Goal: Task Accomplishment & Management: Manage account settings

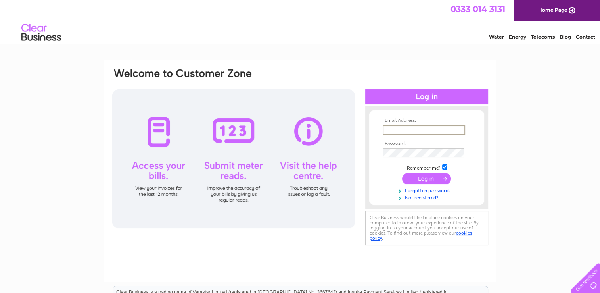
click at [404, 128] on input "text" at bounding box center [423, 130] width 82 height 10
type input "abu.61@live.com"
click at [438, 176] on input "submit" at bounding box center [426, 177] width 49 height 11
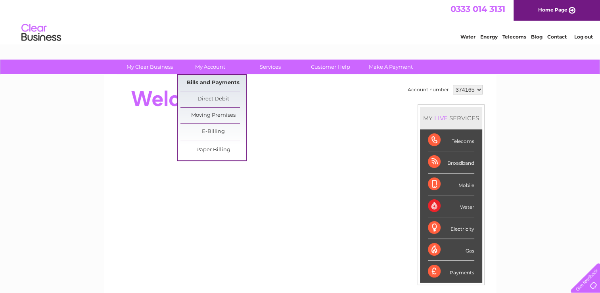
click at [208, 79] on link "Bills and Payments" at bounding box center [212, 83] width 65 height 16
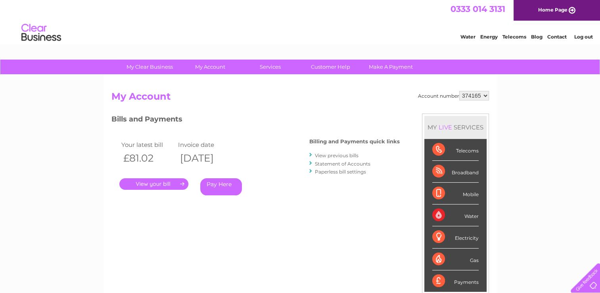
click at [163, 182] on link "." at bounding box center [153, 183] width 69 height 11
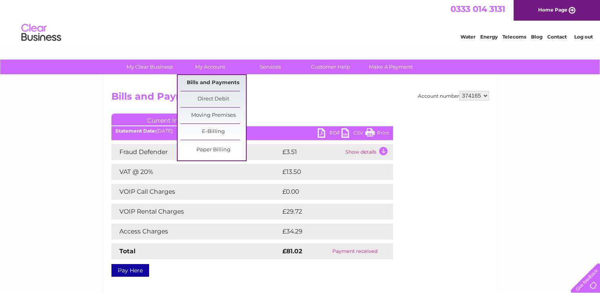
click at [212, 80] on link "Bills and Payments" at bounding box center [212, 83] width 65 height 16
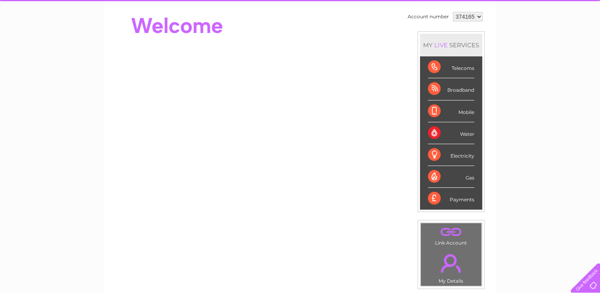
scroll to position [67, 0]
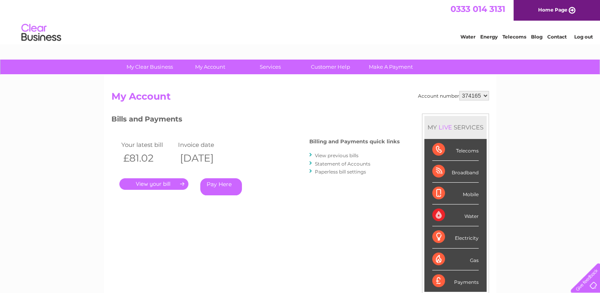
click at [344, 155] on link "View previous bills" at bounding box center [337, 155] width 44 height 6
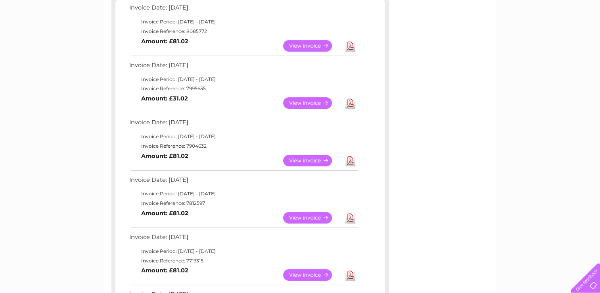
scroll to position [145, 0]
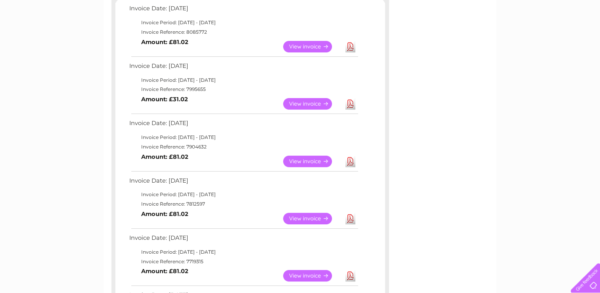
click at [313, 159] on link "View" at bounding box center [312, 160] width 58 height 11
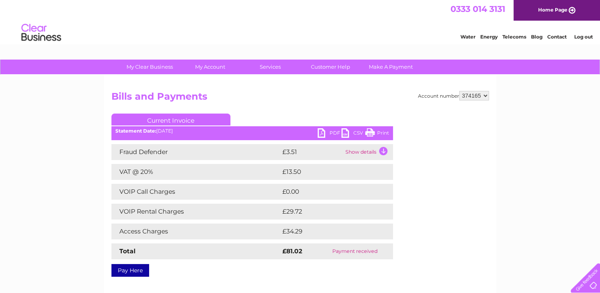
click at [338, 129] on link "PDF" at bounding box center [329, 133] width 24 height 11
click at [332, 134] on link "PDF" at bounding box center [329, 133] width 24 height 11
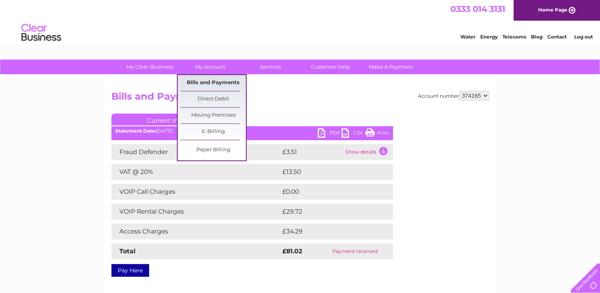
click at [214, 80] on link "Bills and Payments" at bounding box center [212, 83] width 65 height 16
click at [214, 81] on link "Bills and Payments" at bounding box center [212, 83] width 65 height 16
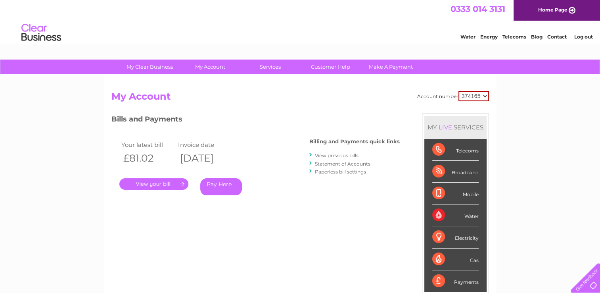
click at [342, 153] on link "View previous bills" at bounding box center [337, 155] width 44 height 6
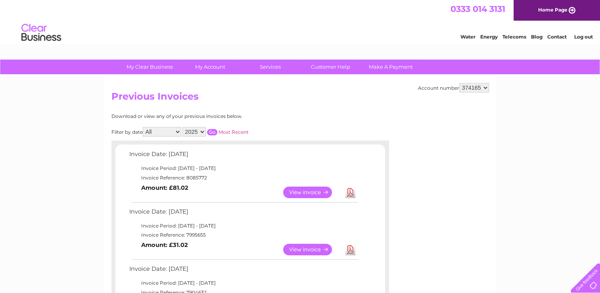
click at [298, 250] on link "View" at bounding box center [312, 248] width 58 height 11
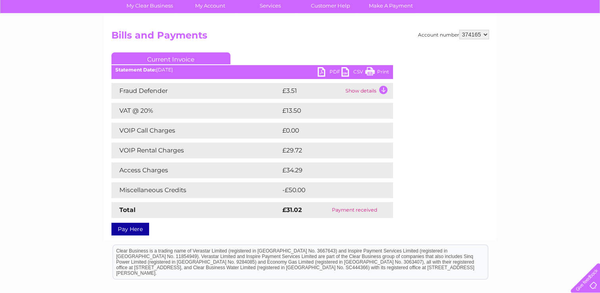
scroll to position [67, 0]
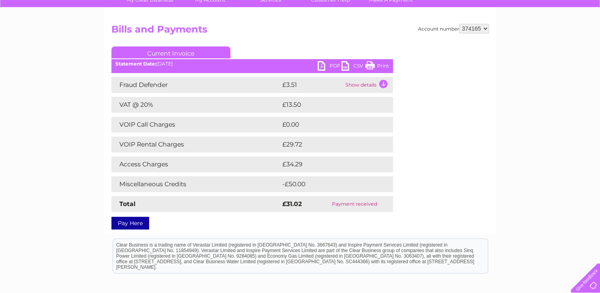
click at [333, 68] on link "PDF" at bounding box center [329, 66] width 24 height 11
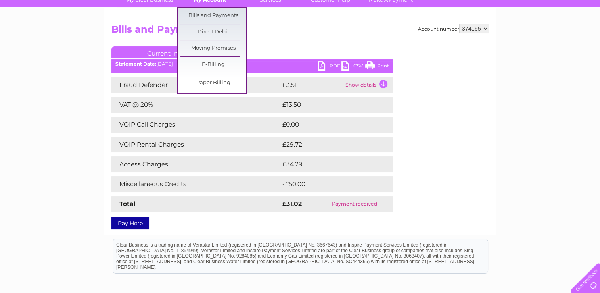
click at [206, 0] on link "My Account" at bounding box center [209, -1] width 65 height 15
click at [207, 10] on link "Bills and Payments" at bounding box center [212, 16] width 65 height 16
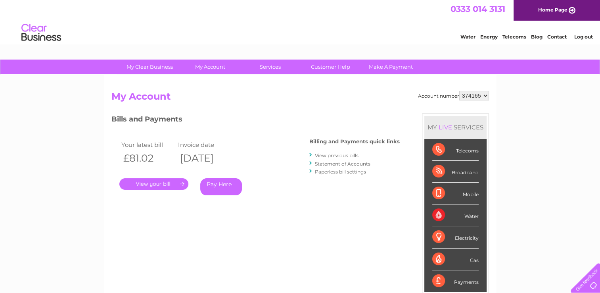
click at [343, 154] on link "View previous bills" at bounding box center [337, 155] width 44 height 6
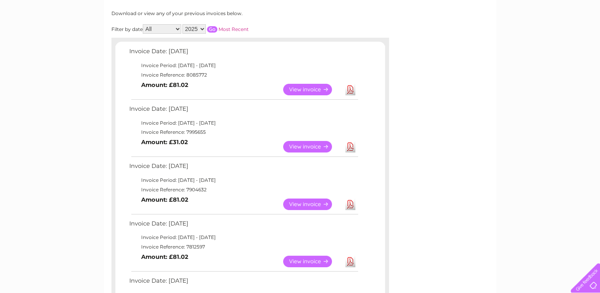
scroll to position [108, 0]
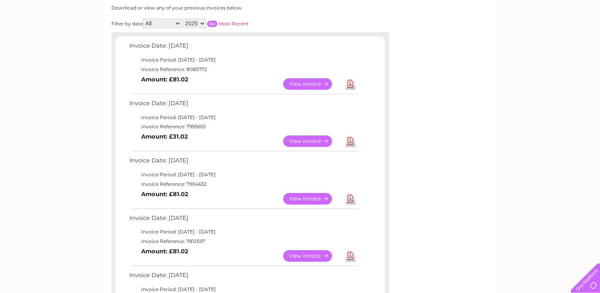
click at [309, 139] on link "View" at bounding box center [312, 140] width 58 height 11
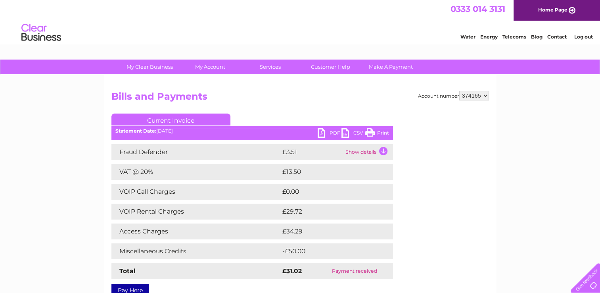
click at [332, 132] on link "PDF" at bounding box center [329, 133] width 24 height 11
click at [582, 37] on link "Log out" at bounding box center [583, 37] width 19 height 6
